Goal: Information Seeking & Learning: Compare options

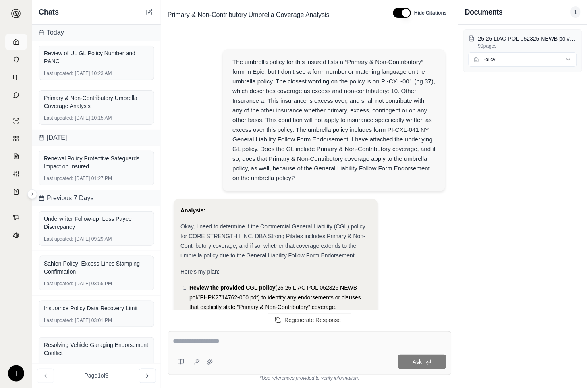
scroll to position [2110, 0]
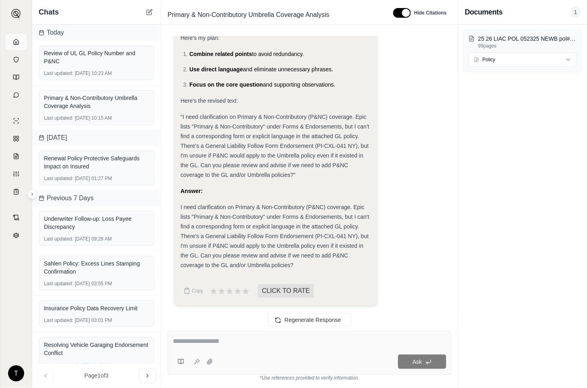
click at [11, 39] on link at bounding box center [16, 42] width 22 height 16
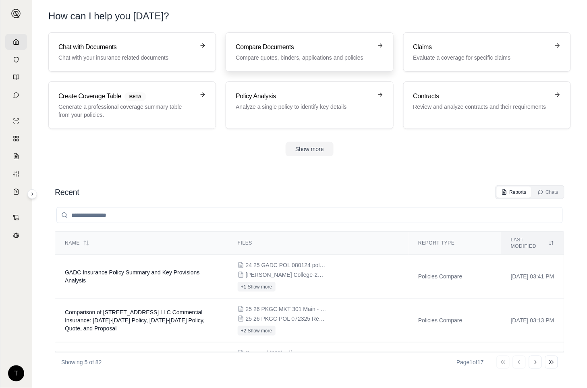
click at [278, 44] on h3 "Compare Documents" at bounding box center [304, 47] width 136 height 10
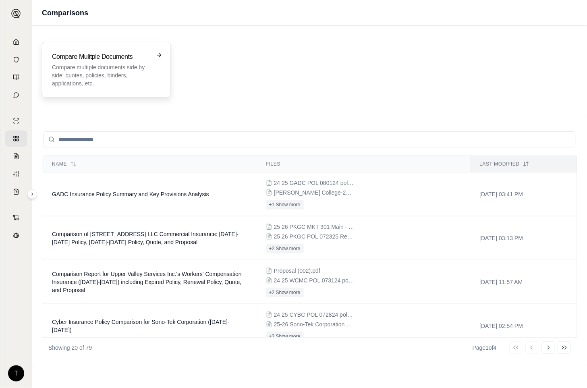
click at [91, 73] on p "Compare multiple documents side by side: quotes, policies, binders, application…" at bounding box center [101, 75] width 98 height 24
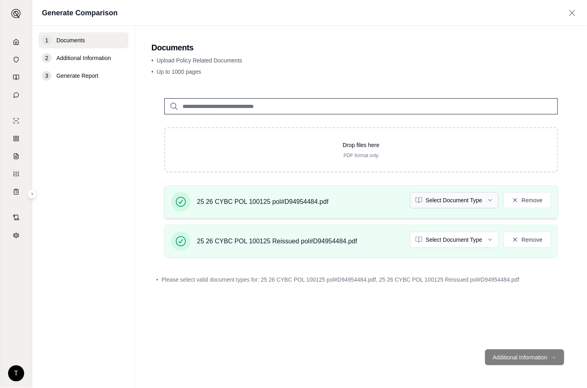
click at [493, 198] on html "T Generate Comparison 1 Documents 2 Additional Information 3 Generate Report Do…" at bounding box center [293, 194] width 587 height 388
click at [490, 239] on html "Document type updated successfully T Generate Comparison 1 Documents 2 Addition…" at bounding box center [293, 194] width 587 height 388
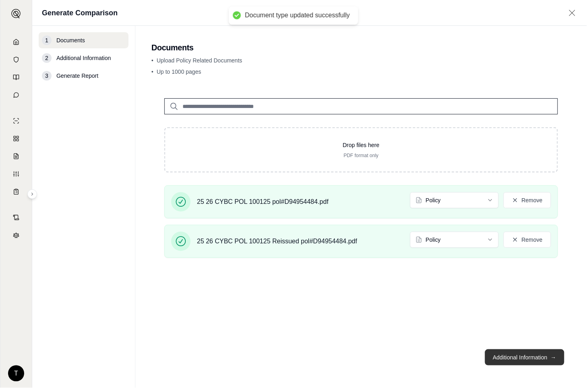
click at [517, 357] on button "Additional Information →" at bounding box center [524, 357] width 79 height 16
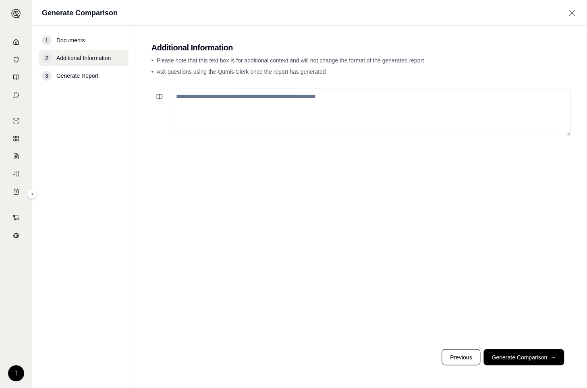
click at [194, 101] on textarea at bounding box center [371, 113] width 400 height 48
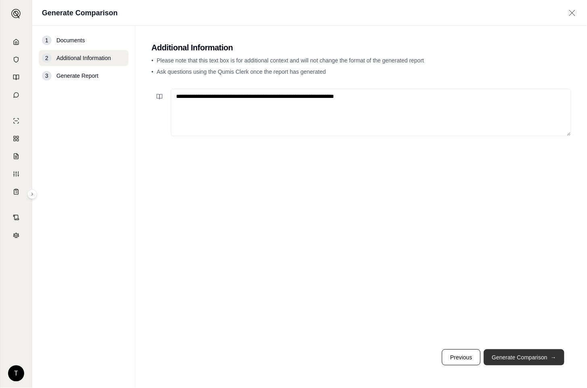
type textarea "**********"
click at [510, 360] on button "Generate Comparison →" at bounding box center [524, 357] width 81 height 16
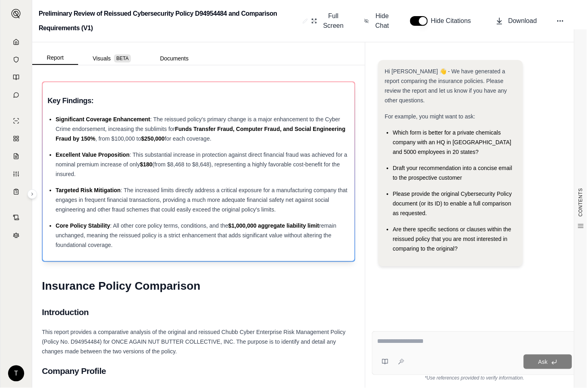
click at [129, 99] on h3 "Key Findings:" at bounding box center [199, 101] width 302 height 15
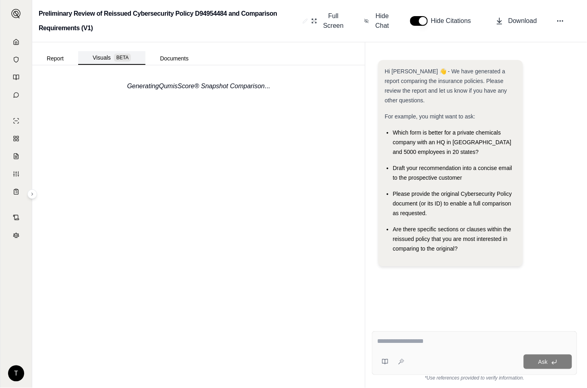
click at [108, 60] on button "Visuals BETA" at bounding box center [111, 58] width 67 height 14
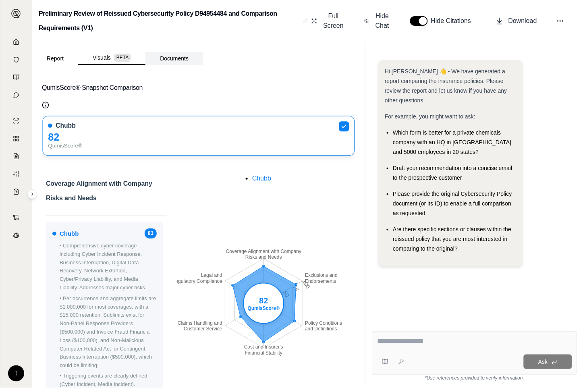
click at [172, 56] on button "Documents" at bounding box center [174, 58] width 58 height 13
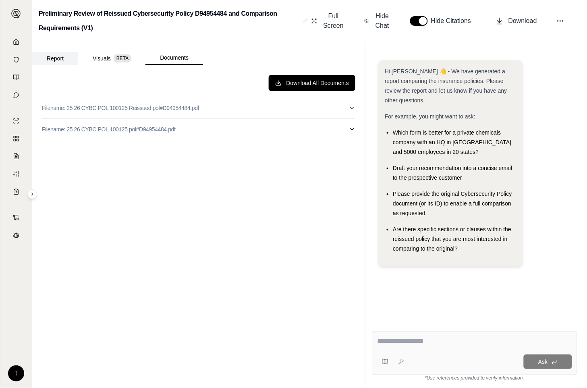
click at [61, 55] on button "Report" at bounding box center [55, 58] width 46 height 13
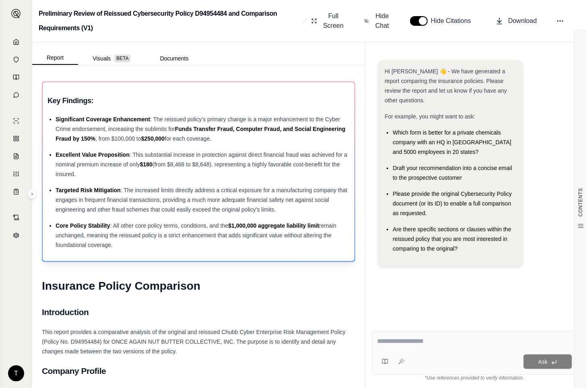
click at [81, 125] on div "Significant Coverage Enhancement : The reissued policy's primary change is a ma…" at bounding box center [203, 128] width 294 height 29
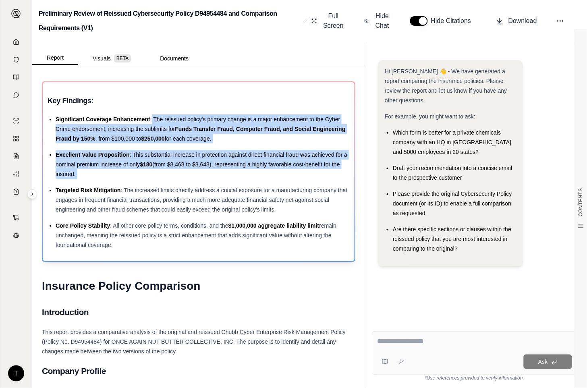
drag, startPoint x: 151, startPoint y: 120, endPoint x: 148, endPoint y: 182, distance: 62.1
click at [148, 182] on ul "Significant Coverage Enhancement : The reissued policy's primary change is a ma…" at bounding box center [199, 181] width 302 height 135
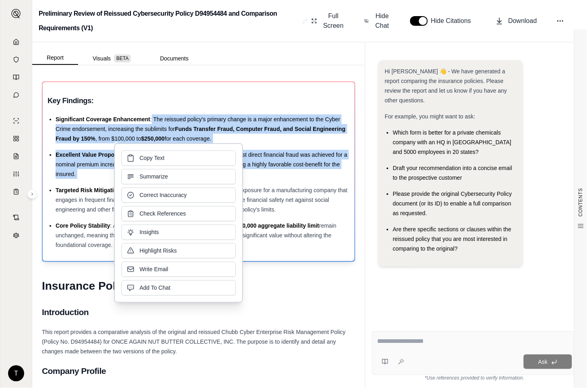
copy ul "The reissued policy's primary change is a major enhancement to the Cyber Crime …"
click at [299, 279] on h1 "Insurance Policy Comparison" at bounding box center [199, 286] width 314 height 23
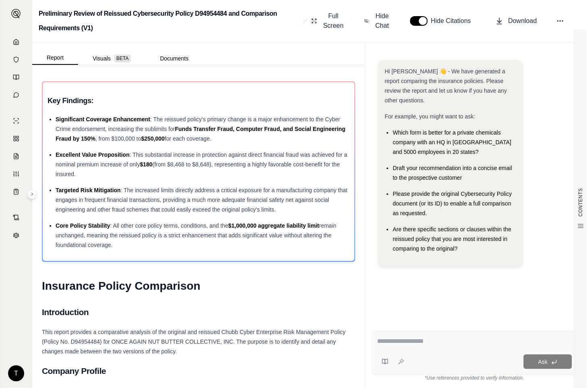
click at [551, 287] on div "Hi [PERSON_NAME] 👋 - We have generated a report comparing the insurance policie…" at bounding box center [475, 186] width 206 height 265
